Goal: Task Accomplishment & Management: Manage account settings

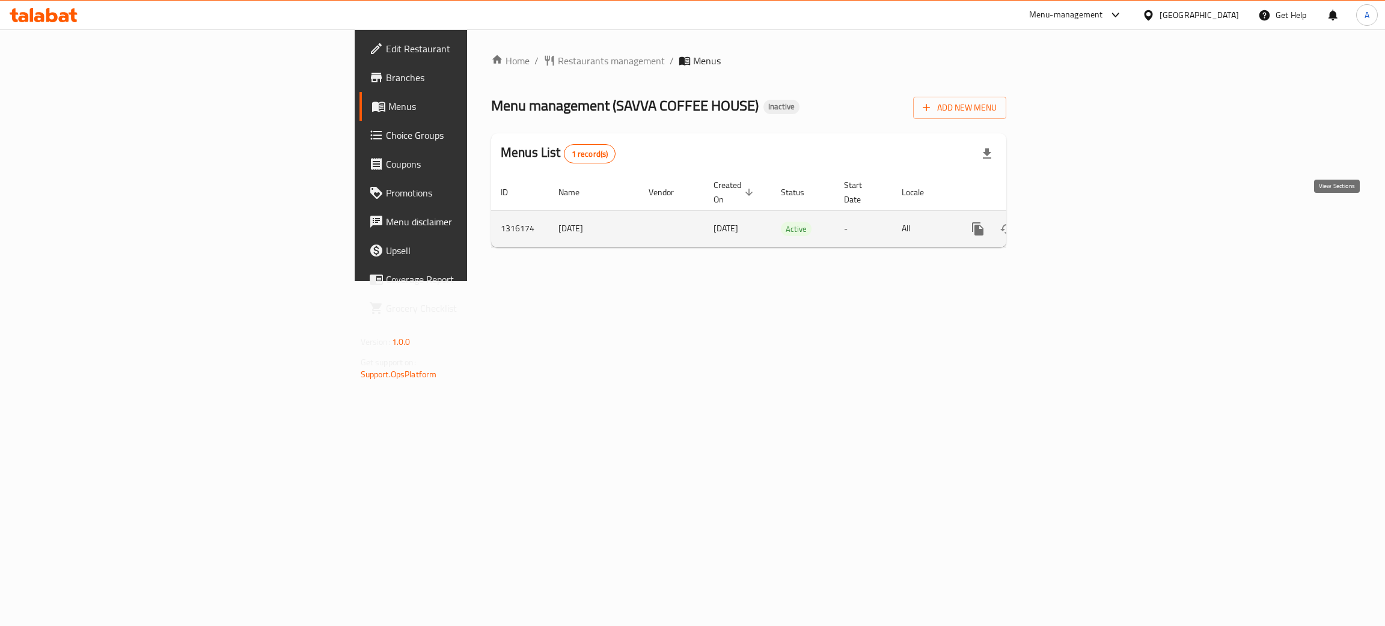
click at [1070, 224] on icon "enhanced table" at bounding box center [1064, 229] width 11 height 11
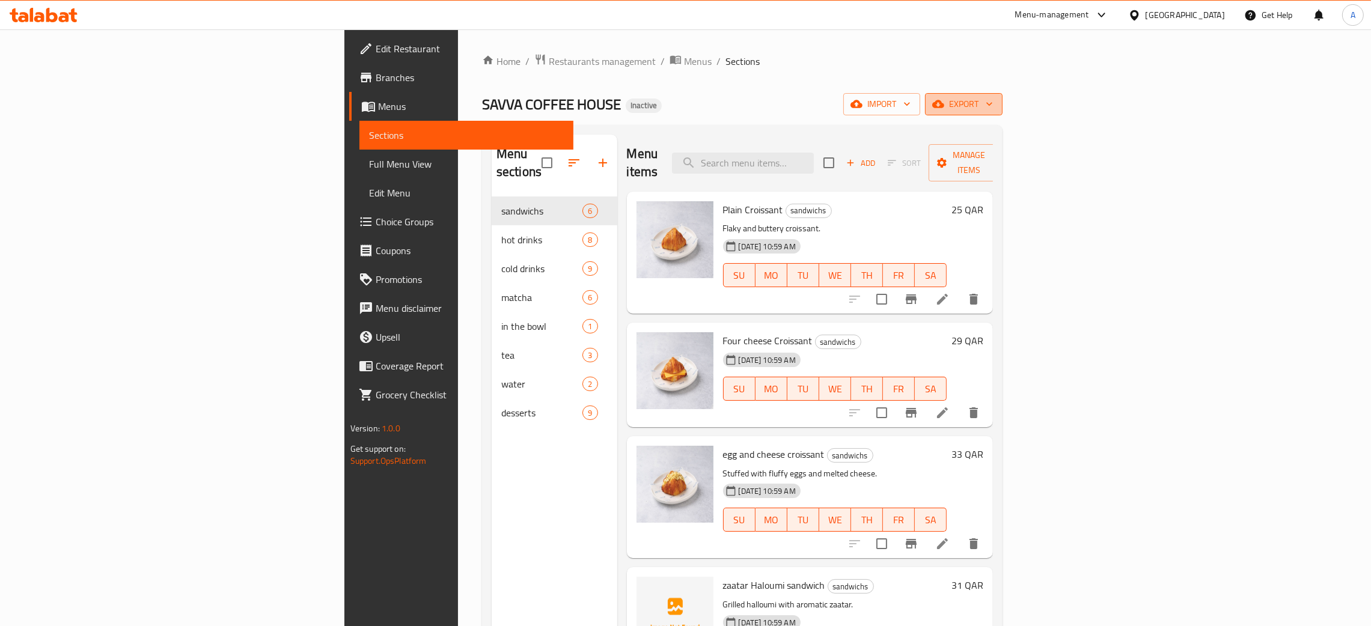
click at [1003, 97] on button "export" at bounding box center [964, 104] width 78 height 22
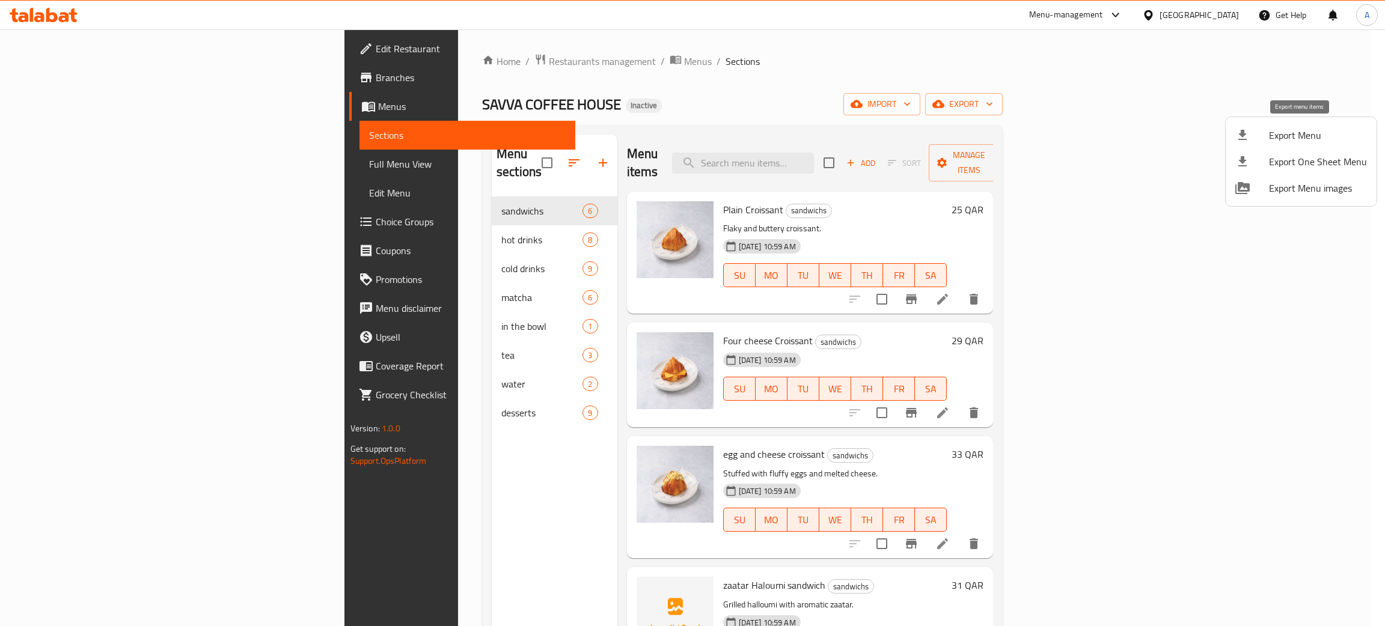
click at [1281, 136] on span "Export Menu" at bounding box center [1318, 135] width 98 height 14
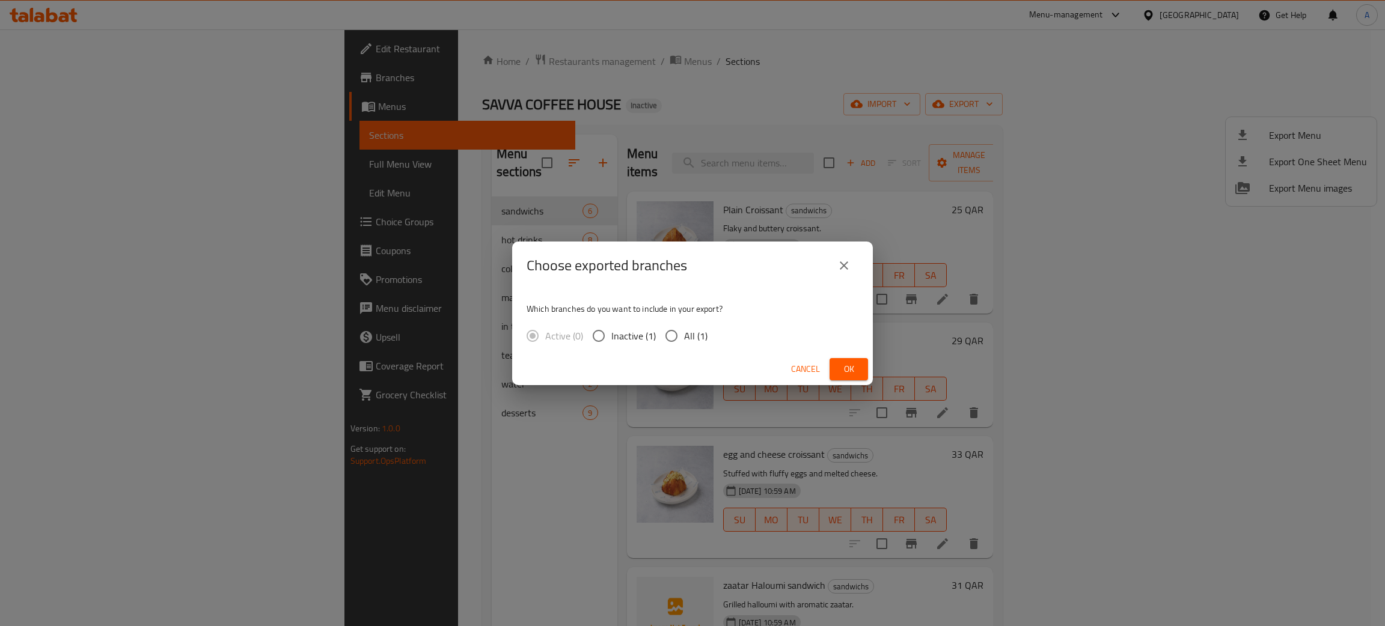
click at [851, 362] on span "Ok" at bounding box center [848, 369] width 19 height 15
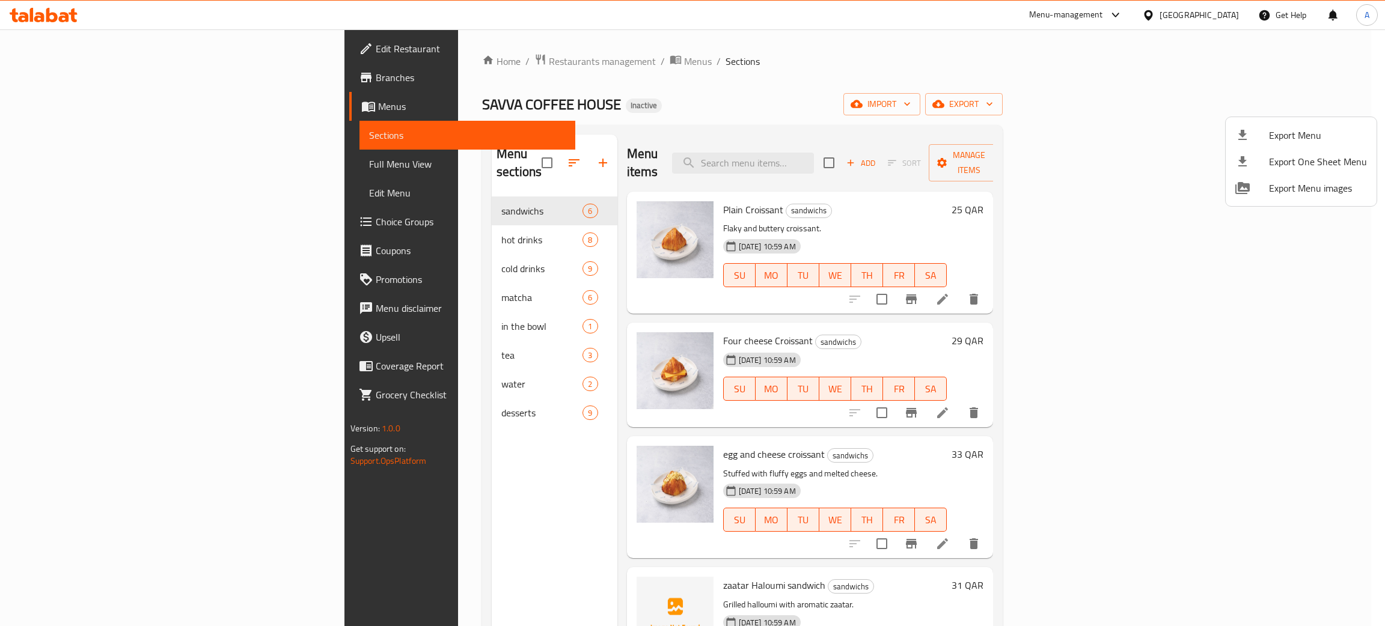
click at [363, 397] on div at bounding box center [692, 313] width 1385 height 626
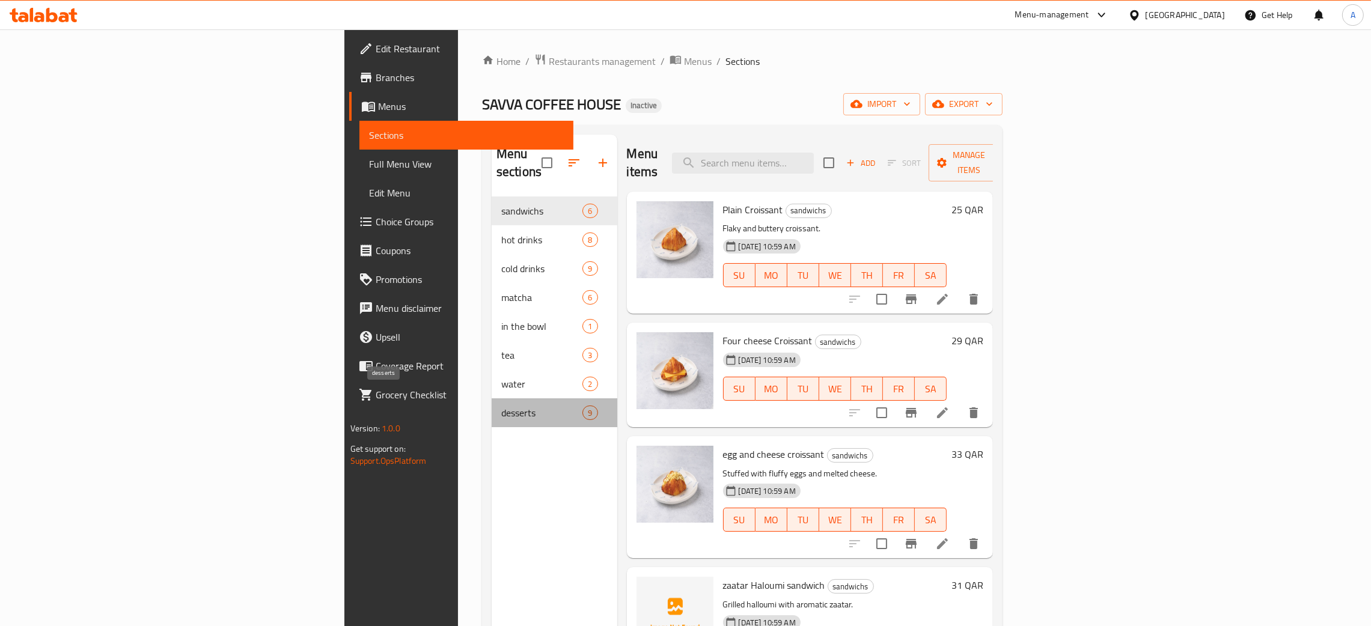
click at [501, 406] on span "desserts" at bounding box center [541, 413] width 81 height 14
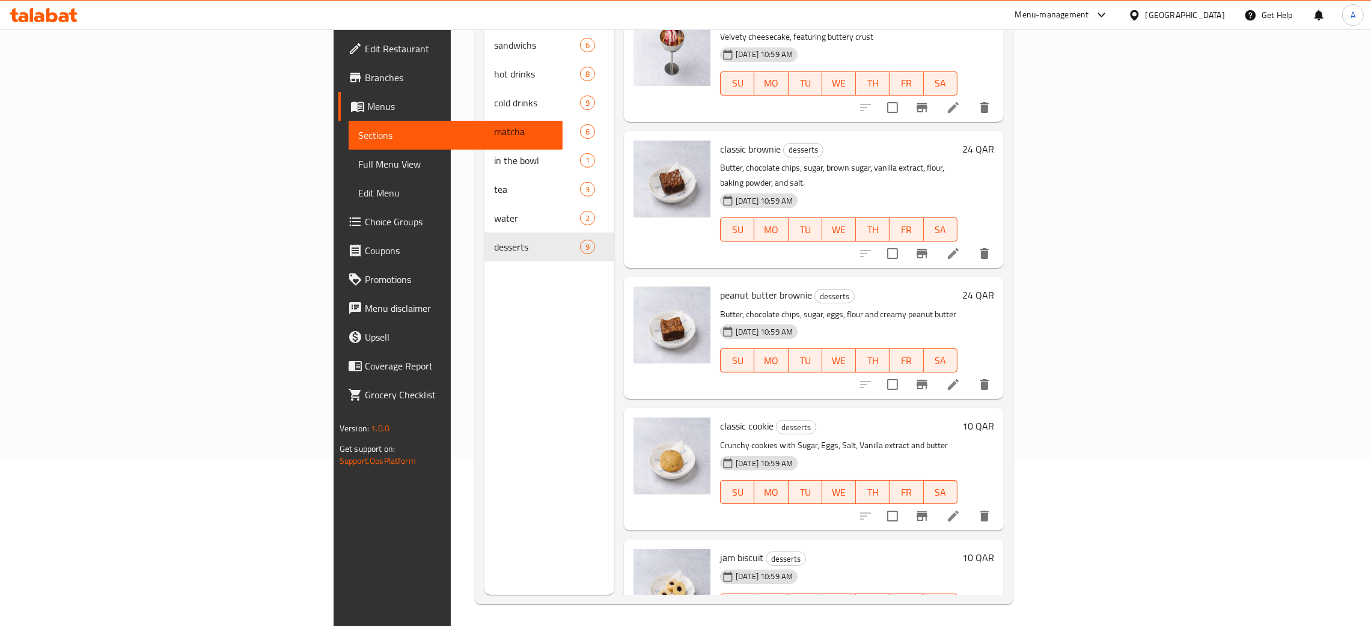
scroll to position [170, 0]
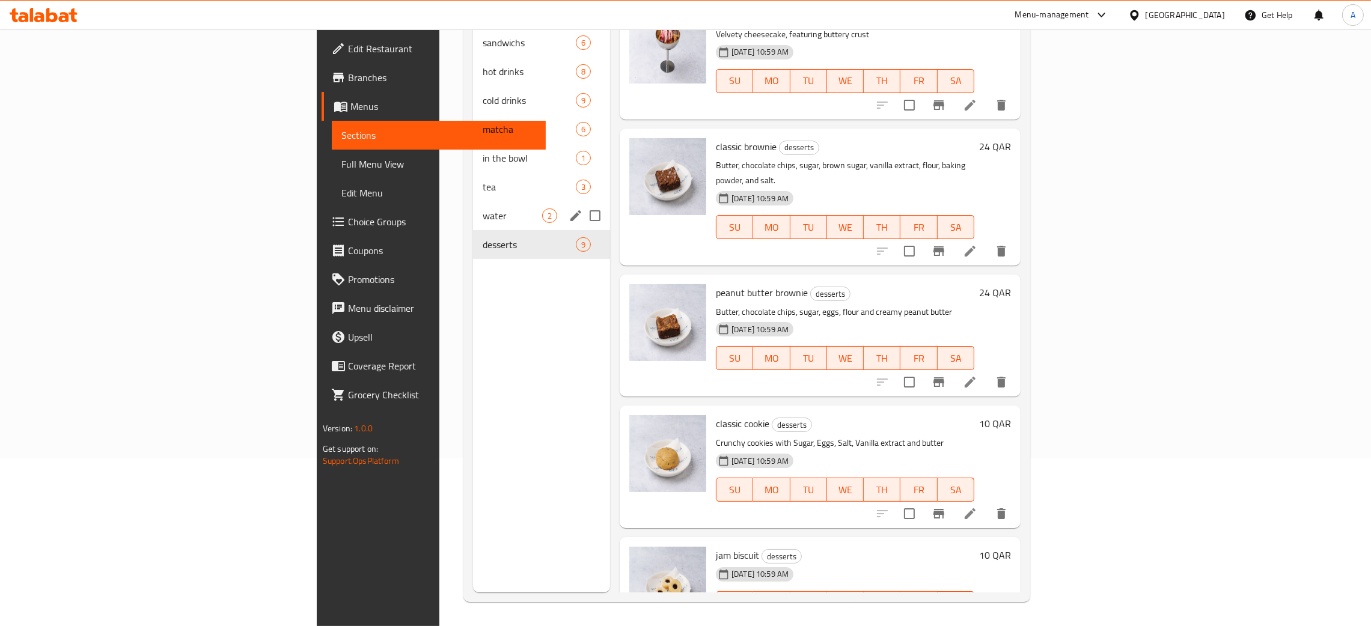
click at [473, 201] on div "water 2" at bounding box center [541, 215] width 137 height 29
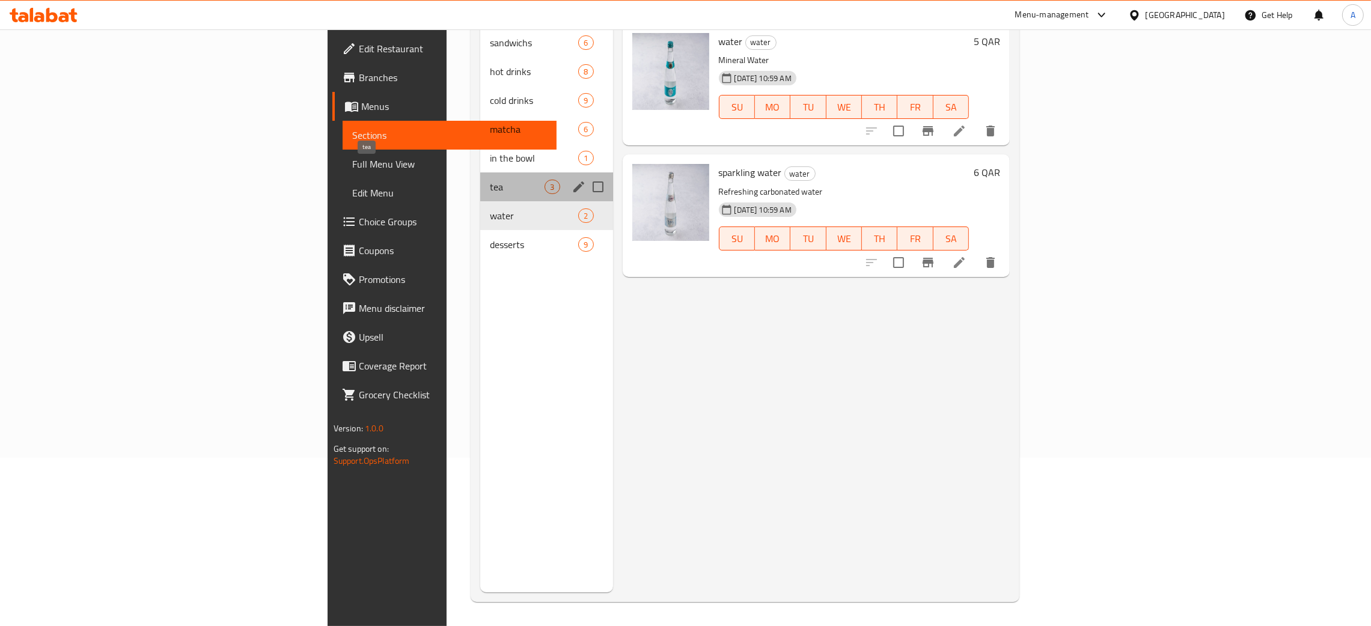
click at [490, 180] on span "tea" at bounding box center [517, 187] width 55 height 14
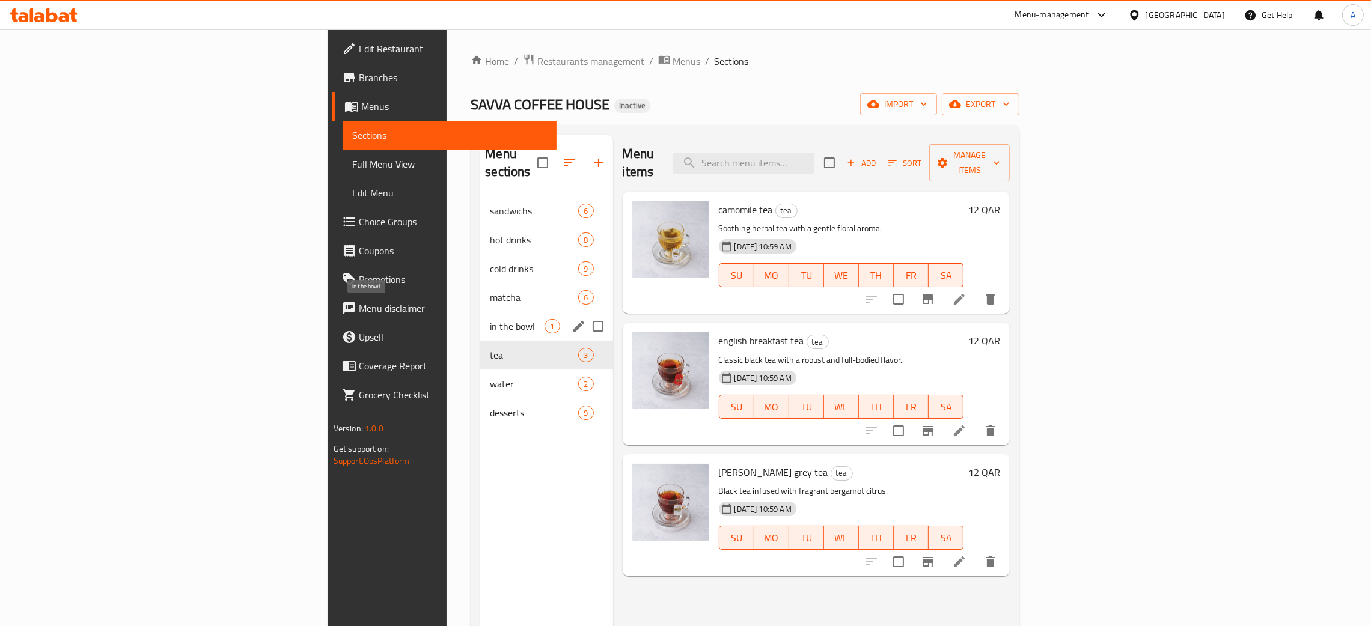
click at [490, 319] on span "in the bowl" at bounding box center [517, 326] width 55 height 14
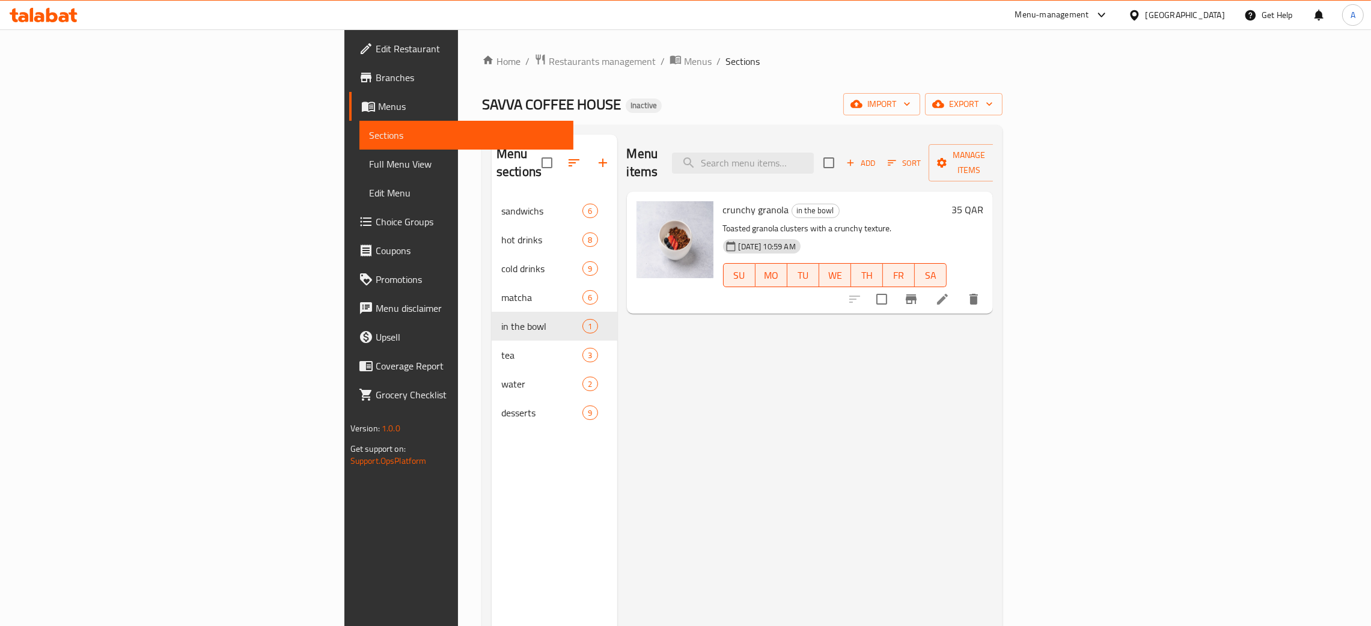
click at [1214, 14] on div "[GEOGRAPHIC_DATA]" at bounding box center [1185, 14] width 79 height 13
click at [1062, 312] on div "[GEOGRAPHIC_DATA]" at bounding box center [1094, 315] width 79 height 13
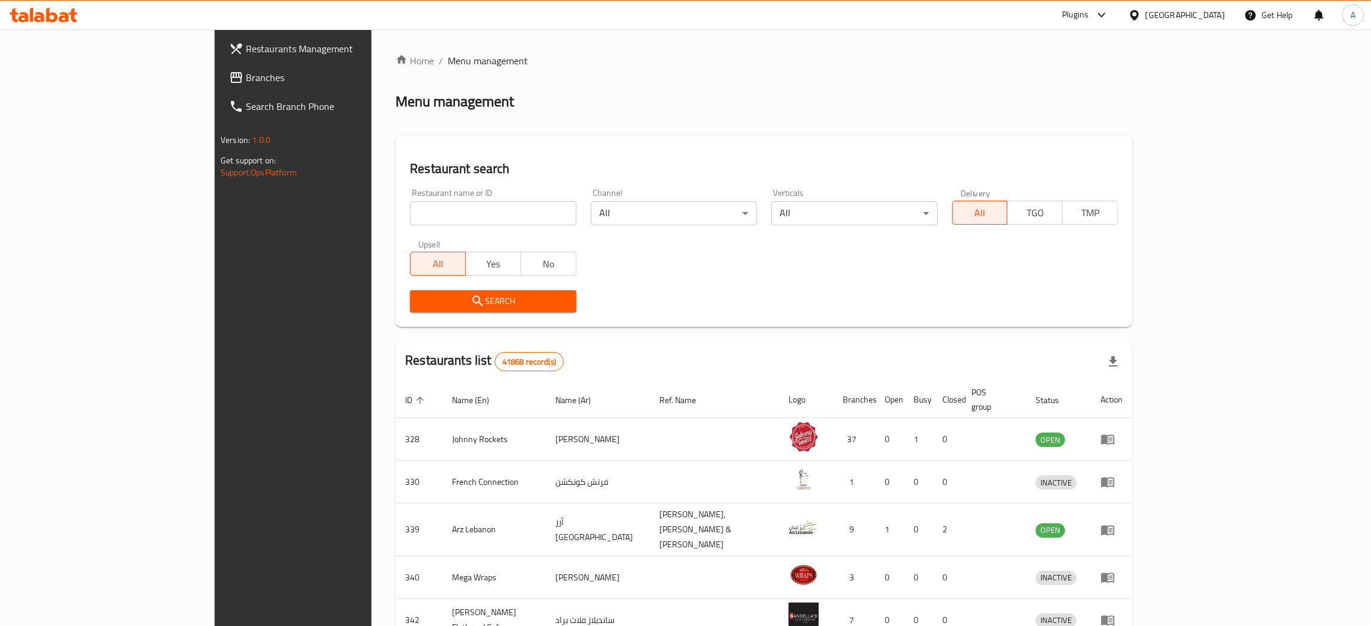
click at [410, 212] on input "search" at bounding box center [493, 213] width 166 height 24
paste input "khafef W Nazef"
type input "khafef W Nazef"
click button "Search" at bounding box center [493, 301] width 166 height 22
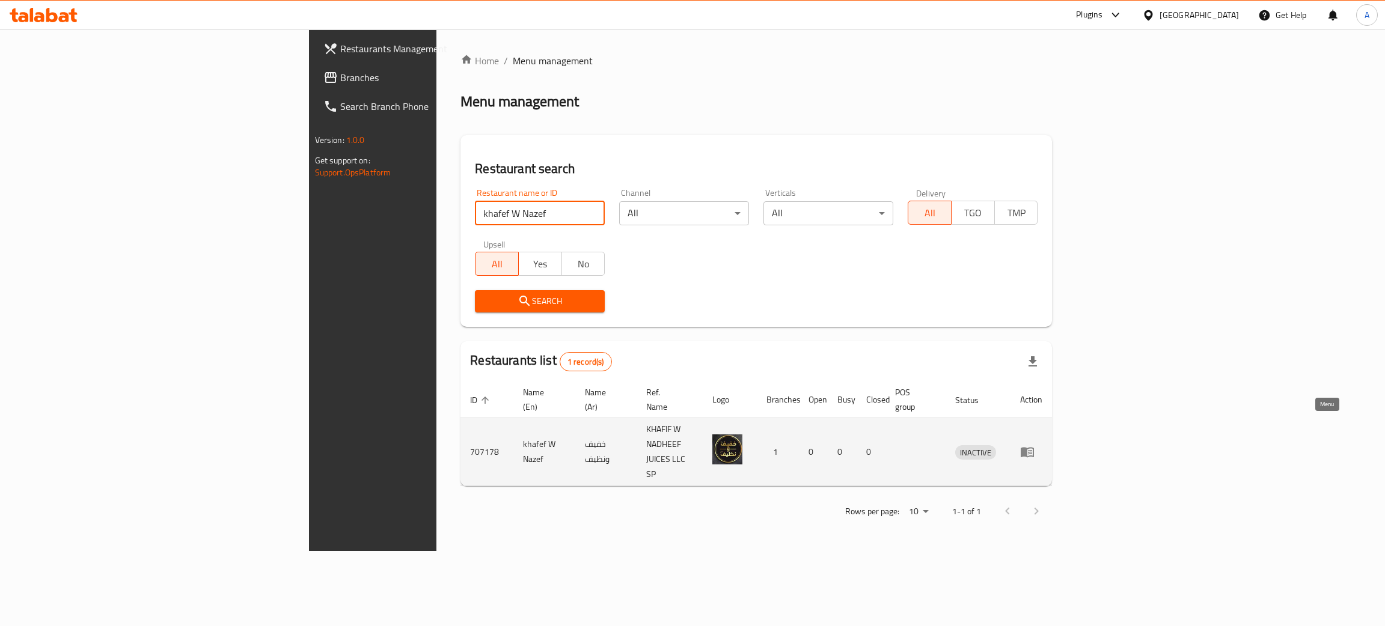
click at [1032, 450] on icon "enhanced table" at bounding box center [1030, 452] width 4 height 5
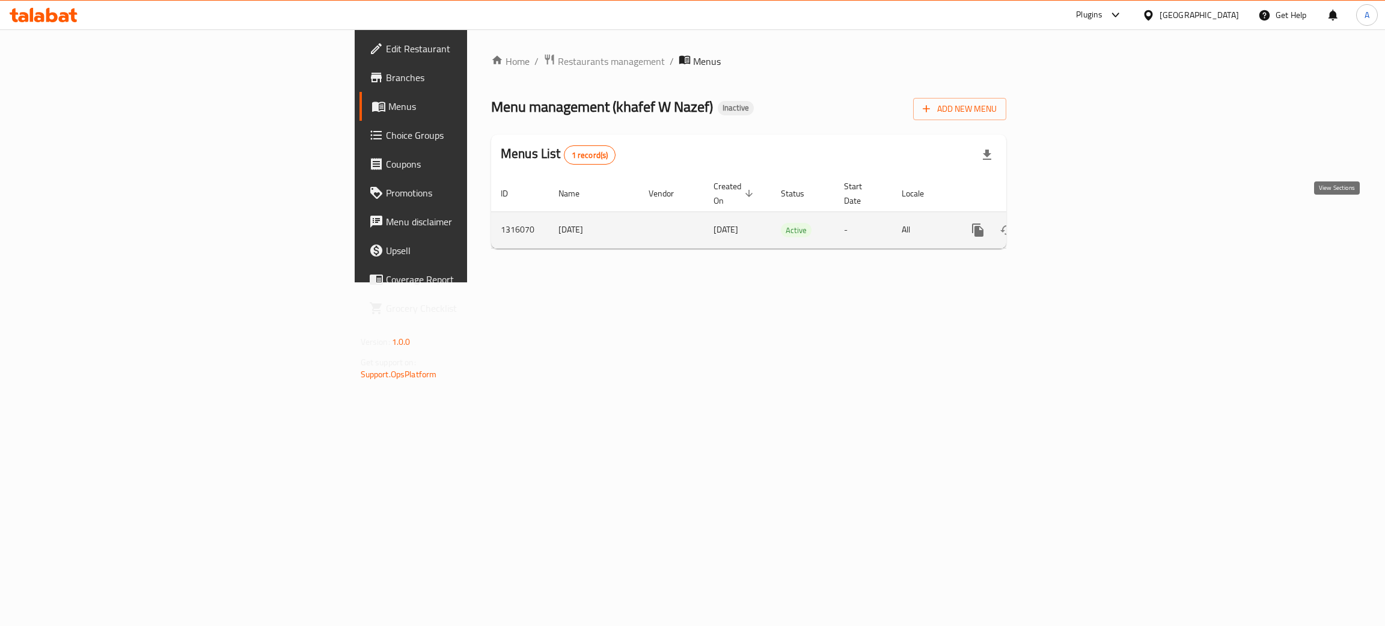
click at [1072, 223] on icon "enhanced table" at bounding box center [1065, 230] width 14 height 14
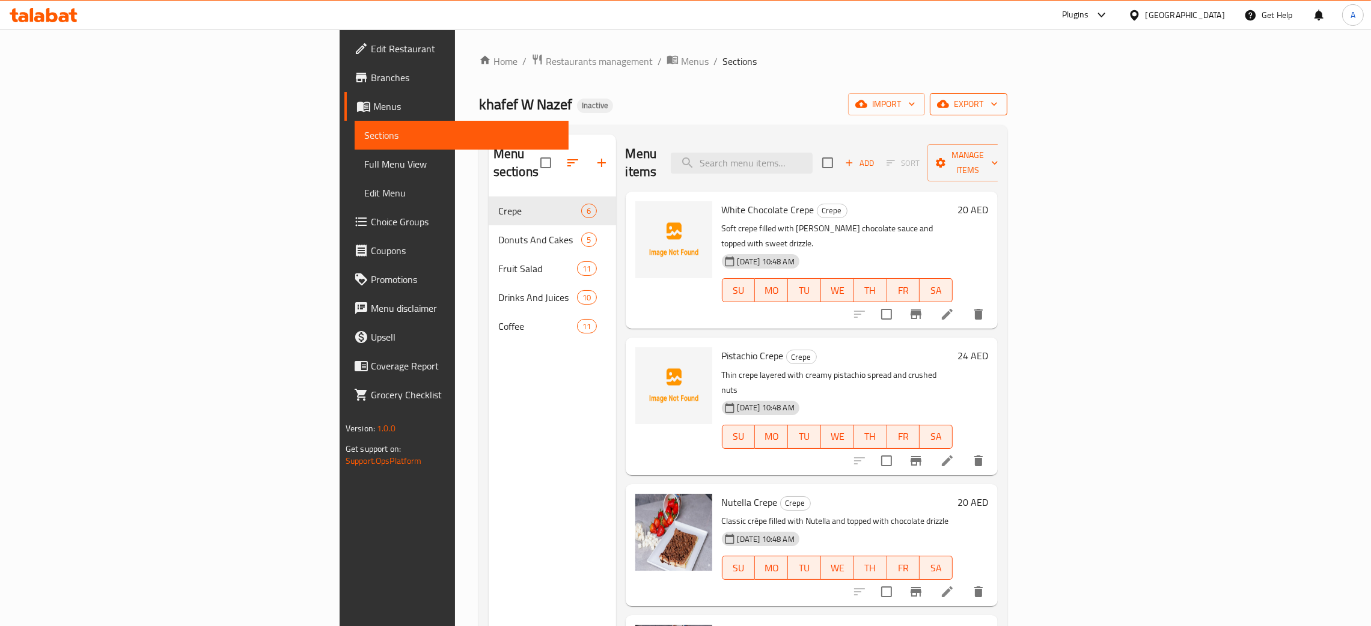
click at [1000, 103] on icon "button" at bounding box center [994, 104] width 12 height 12
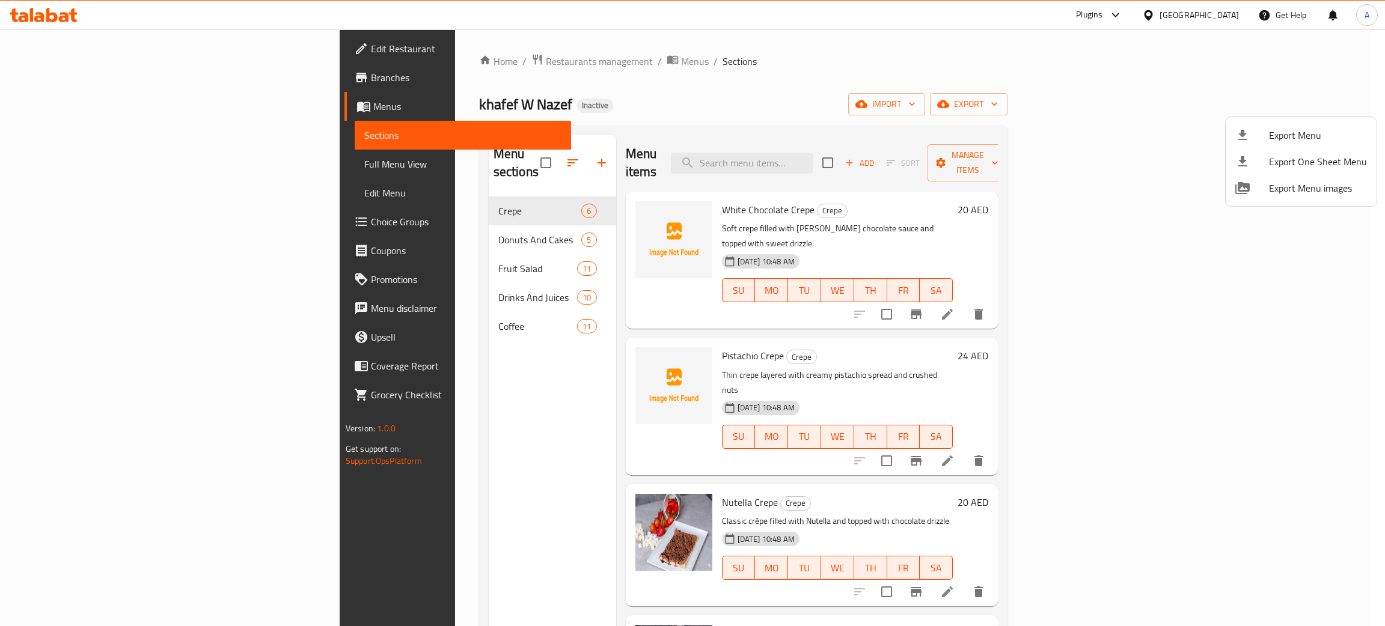
click at [1272, 139] on span "Export Menu" at bounding box center [1318, 135] width 98 height 14
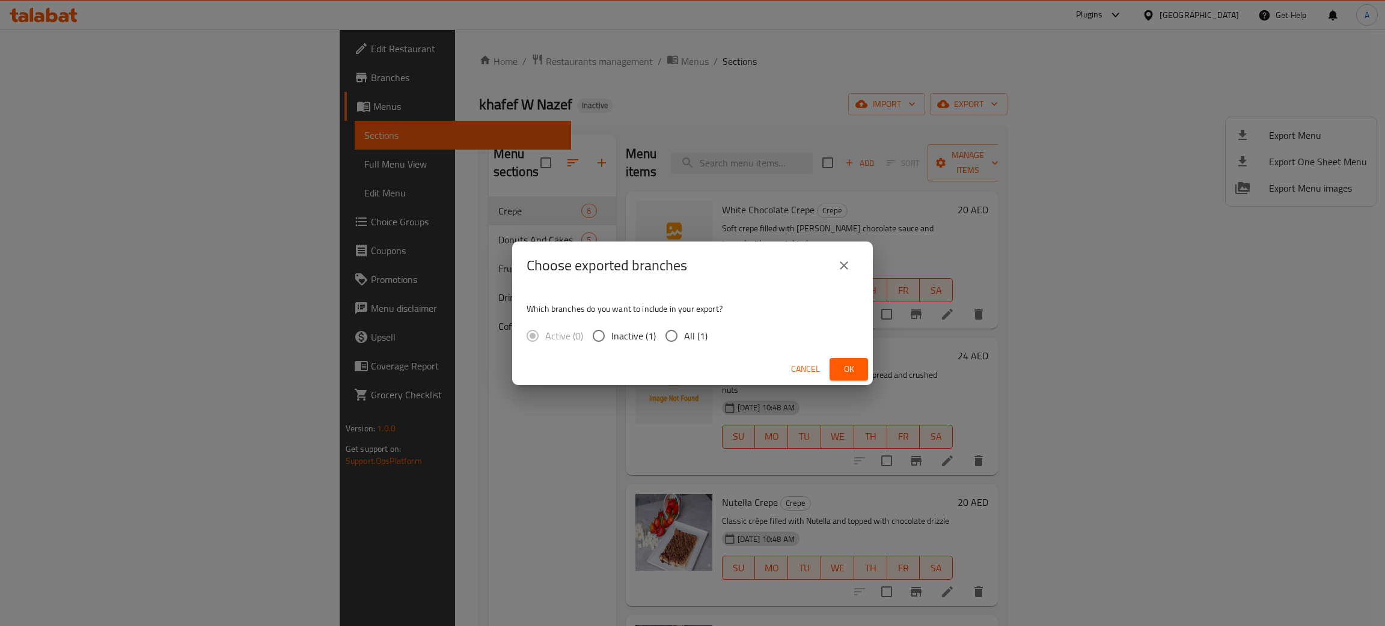
click at [862, 366] on button "Ok" at bounding box center [849, 369] width 38 height 22
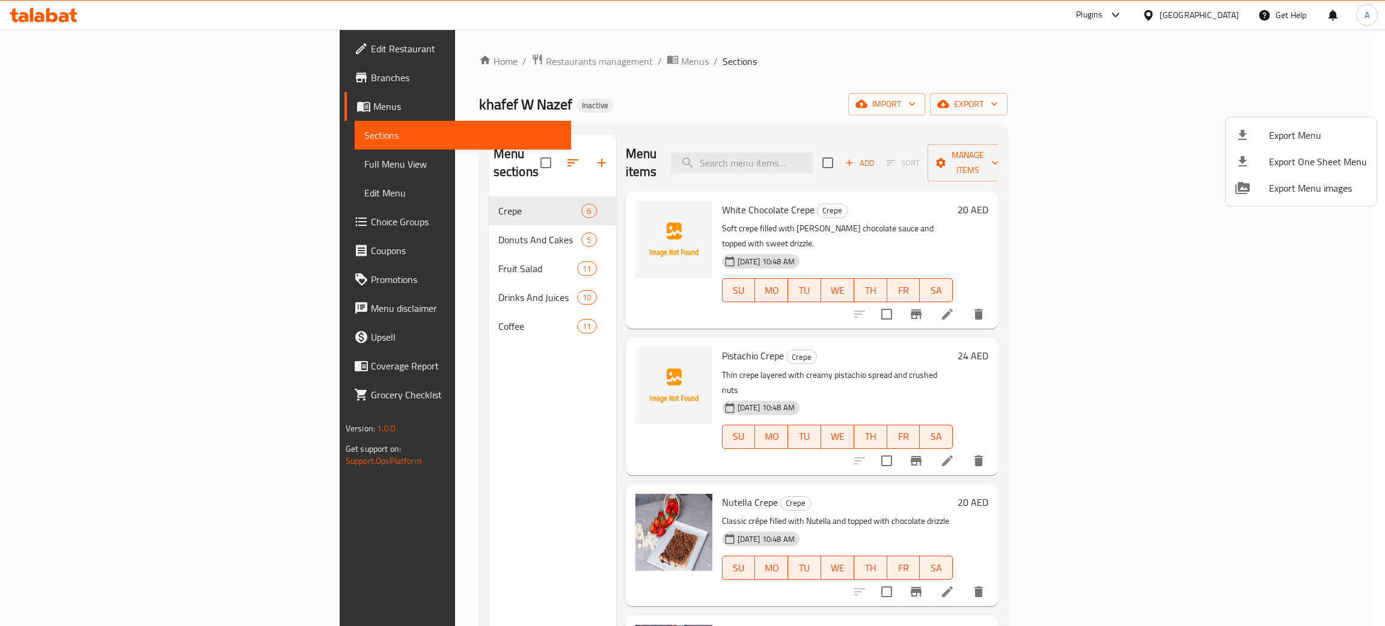
click at [463, 428] on div at bounding box center [692, 313] width 1385 height 626
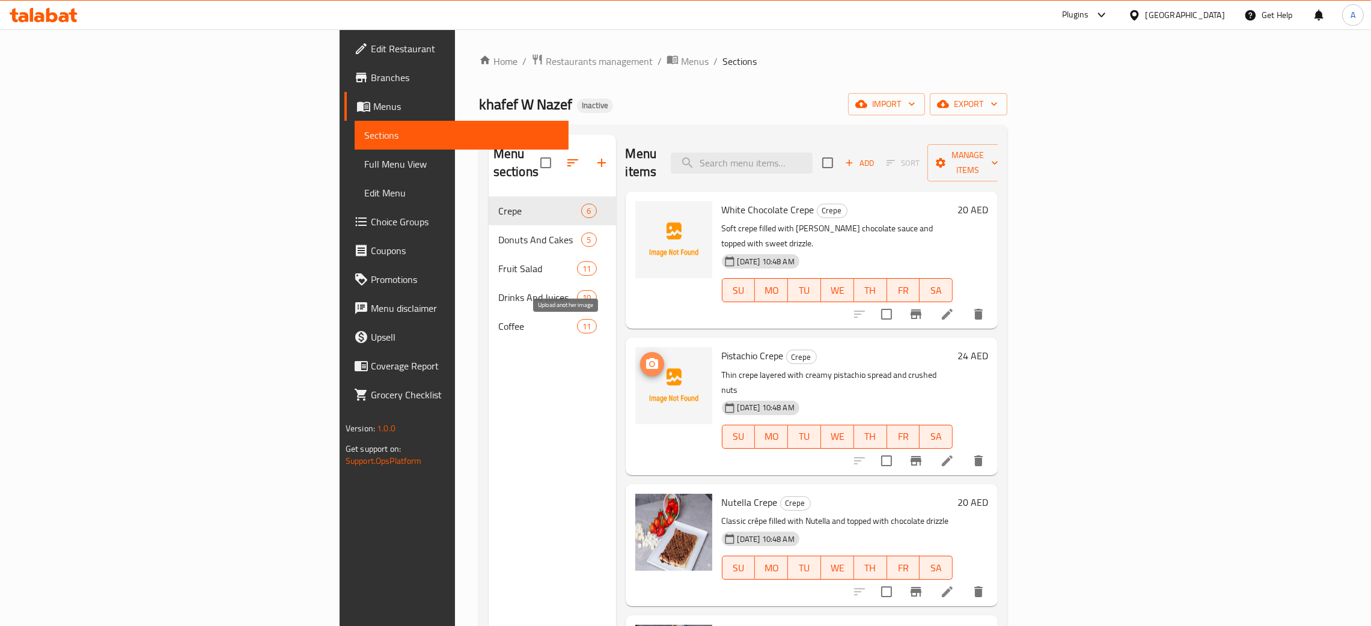
click at [645, 357] on icon "upload picture" at bounding box center [652, 364] width 14 height 14
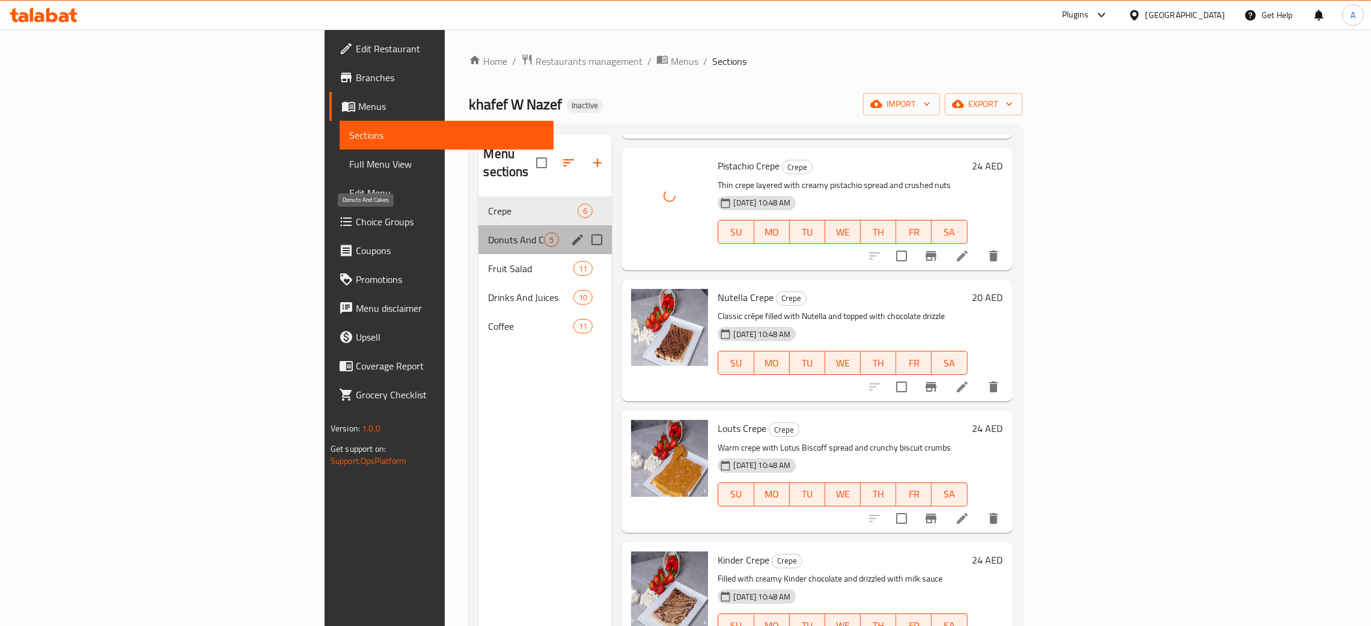
click at [488, 233] on span "Donuts And Cakes" at bounding box center [516, 240] width 56 height 14
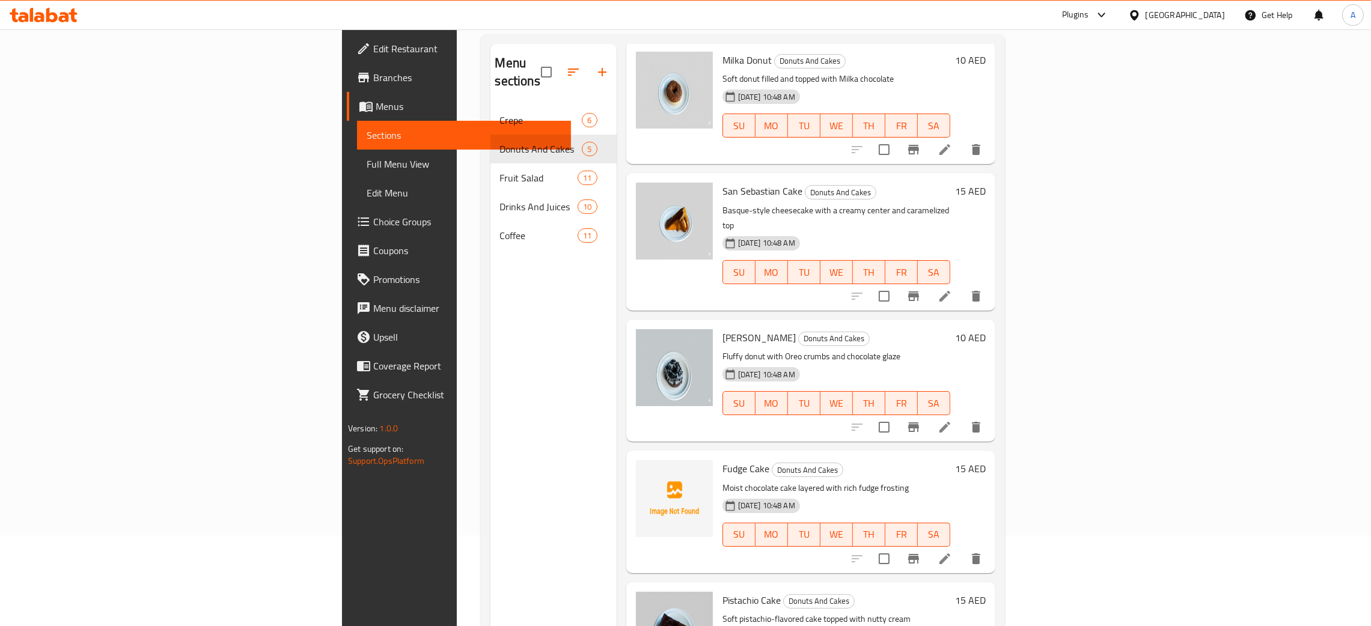
scroll to position [170, 0]
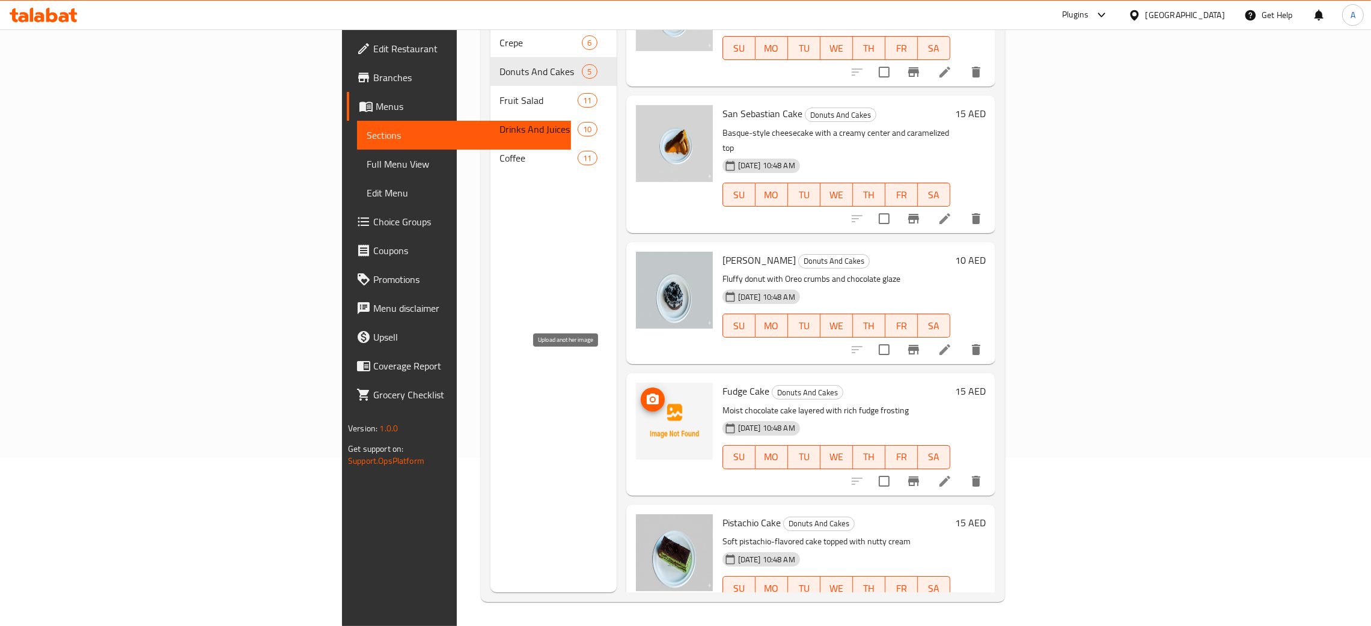
click at [647, 394] on icon "upload picture" at bounding box center [653, 399] width 12 height 11
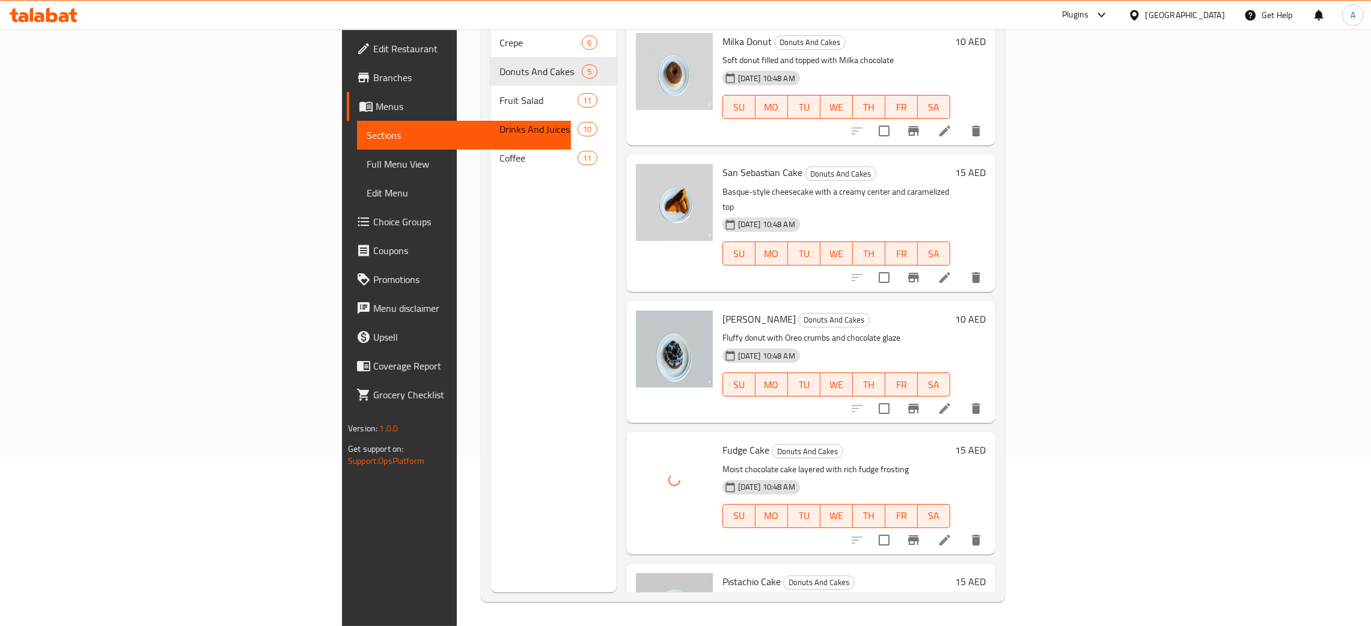
scroll to position [0, 0]
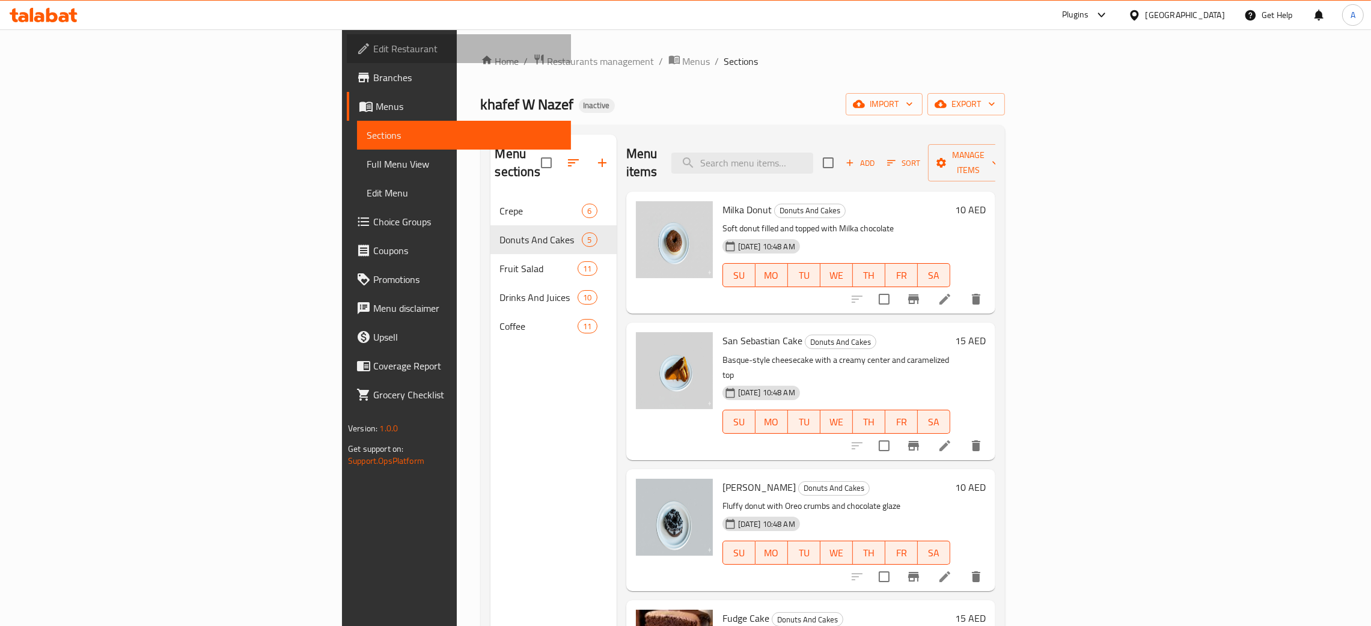
click at [373, 46] on span "Edit Restaurant" at bounding box center [467, 48] width 188 height 14
